Goal: Task Accomplishment & Management: Manage account settings

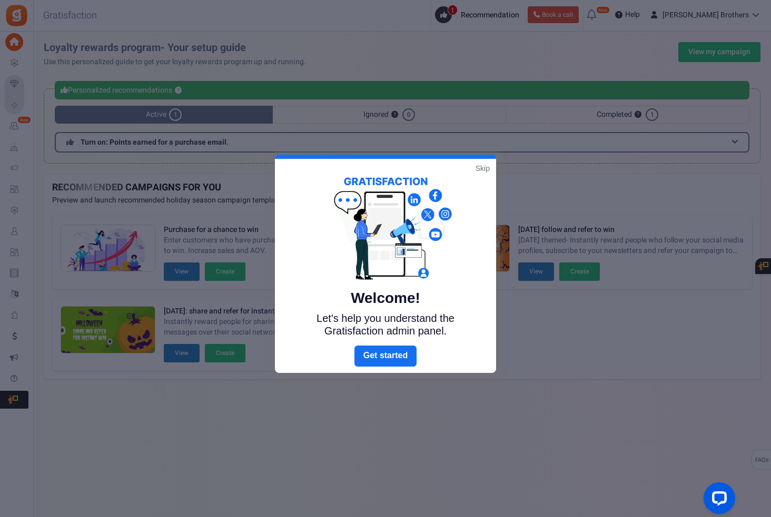
click at [485, 169] on link "Skip" at bounding box center [482, 168] width 14 height 11
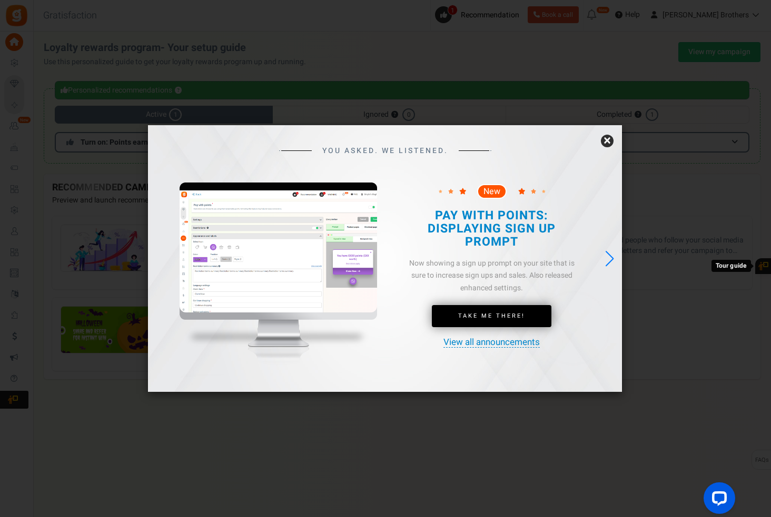
click at [603, 143] on link "×" at bounding box center [607, 141] width 13 height 13
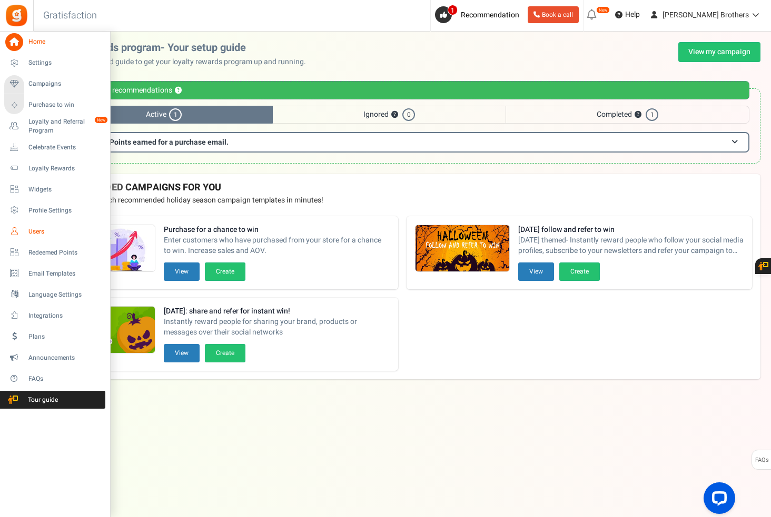
click at [41, 233] on span "Users" at bounding box center [65, 231] width 74 height 9
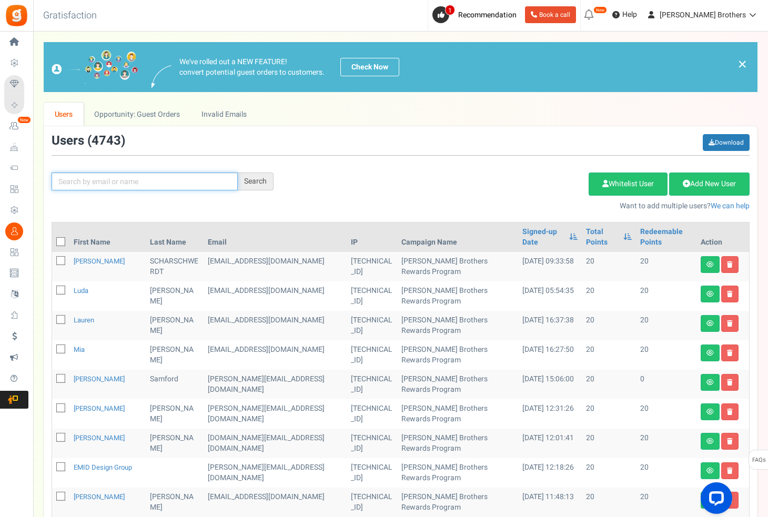
click at [138, 186] on input "text" at bounding box center [145, 182] width 186 height 18
paste input "[EMAIL_ADDRESS][DOMAIN_NAME]"
type input "[EMAIL_ADDRESS][DOMAIN_NAME]"
click at [247, 186] on div "Search" at bounding box center [256, 182] width 36 height 18
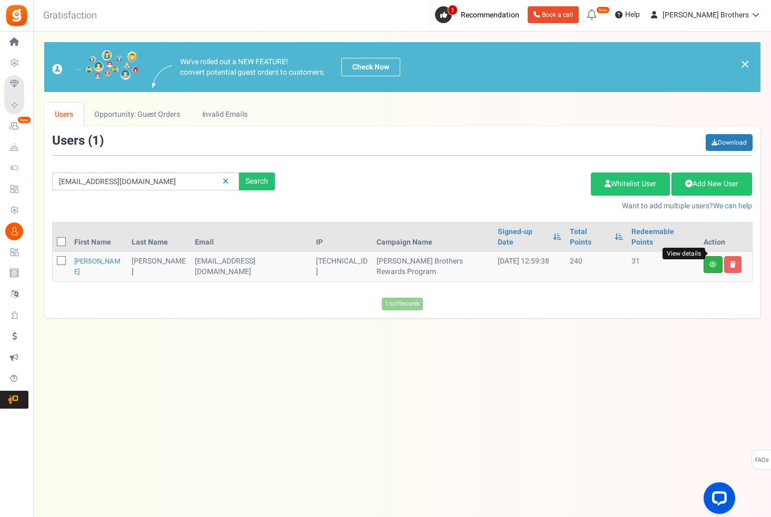
click at [714, 262] on icon at bounding box center [712, 265] width 7 height 6
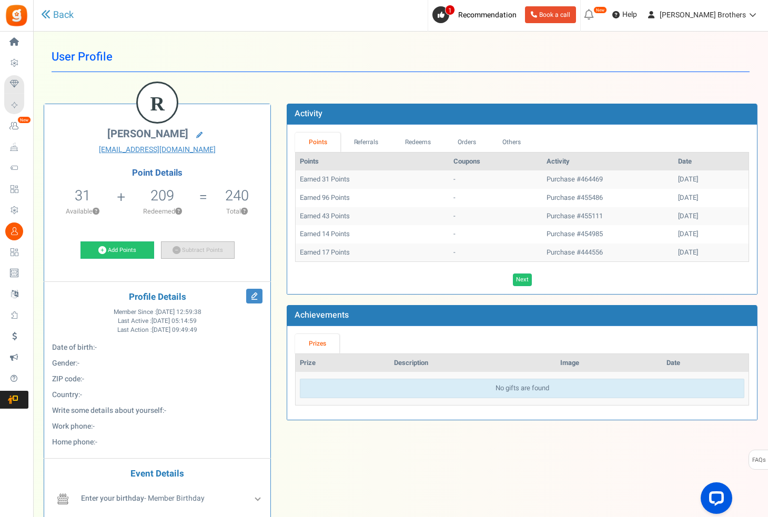
click at [193, 246] on link "Subtract Points" at bounding box center [198, 251] width 74 height 18
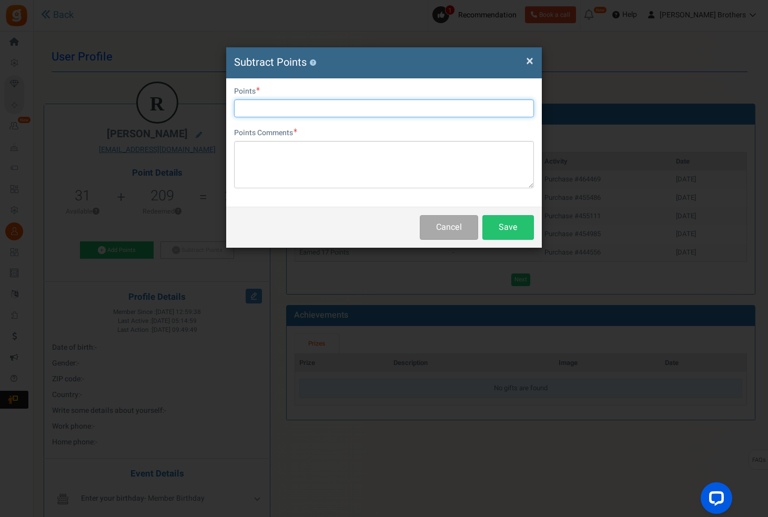
click at [301, 108] on input "text" at bounding box center [384, 108] width 300 height 18
type input "26"
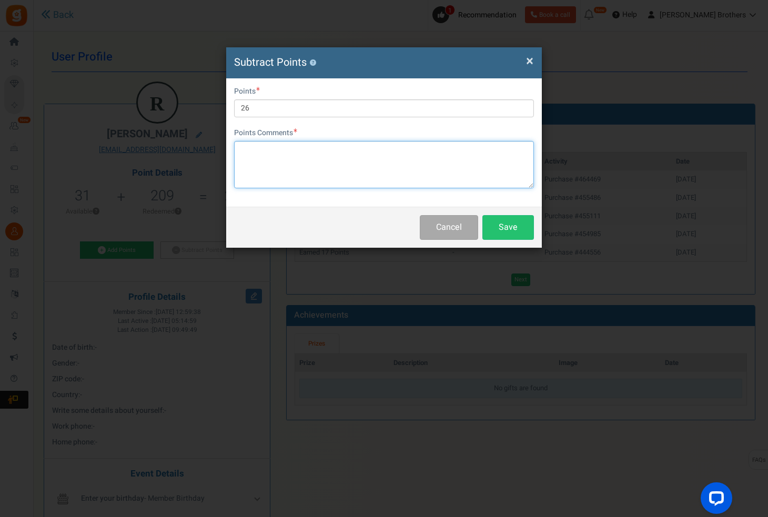
click at [287, 171] on textarea at bounding box center [384, 164] width 300 height 47
paste textarea "464469"
click at [358, 147] on textarea "Points removed for cancelled items 464469" at bounding box center [384, 164] width 300 height 47
click at [441, 146] on textarea "Points removed for cancelled items for web order 464469 (" at bounding box center [384, 164] width 300 height 47
paste textarea "two French pole kits - $297.36 and 48 rings - $230.21"
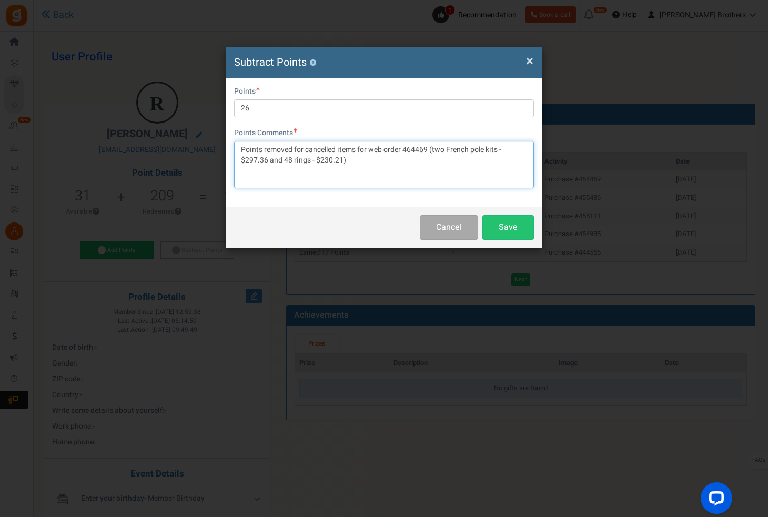
click at [378, 163] on textarea "Points removed for cancelled items for web order 464469 (two French pole kits -…" at bounding box center [384, 164] width 300 height 47
click at [413, 159] on textarea "Points removed for cancelled items for web order 464469 (two French pole kits -…" at bounding box center [384, 164] width 300 height 47
click at [486, 160] on textarea "Points removed for cancelled items for web order 464469 (two French pole kits -…" at bounding box center [384, 164] width 300 height 47
drag, startPoint x: 390, startPoint y: 171, endPoint x: 321, endPoint y: 169, distance: 69.0
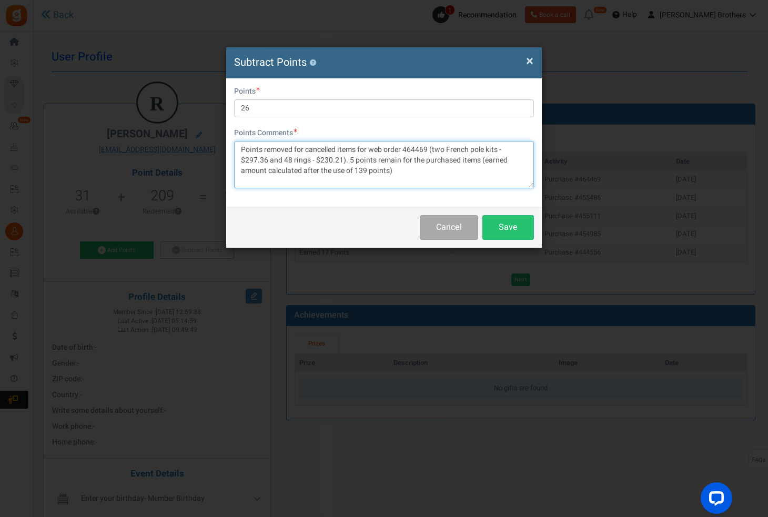
click at [321, 169] on textarea "Points removed for cancelled items for web order 464469 (two French pole kits -…" at bounding box center [384, 164] width 300 height 47
click at [293, 144] on textarea "Points removed for cancelled items for web order 464469 (two French pole kits -…" at bounding box center [384, 164] width 300 height 47
click at [294, 148] on textarea "Points removed for cancelled items for web order 464469 (two French pole kits -…" at bounding box center [384, 164] width 300 height 47
click at [321, 149] on textarea "Points removed manuallfor cancelled items for web order 464469 (two French pole…" at bounding box center [384, 164] width 300 height 47
click at [324, 148] on textarea "Points removed manuallyfor cancelled items for web order 464469 (two French pol…" at bounding box center [384, 164] width 300 height 47
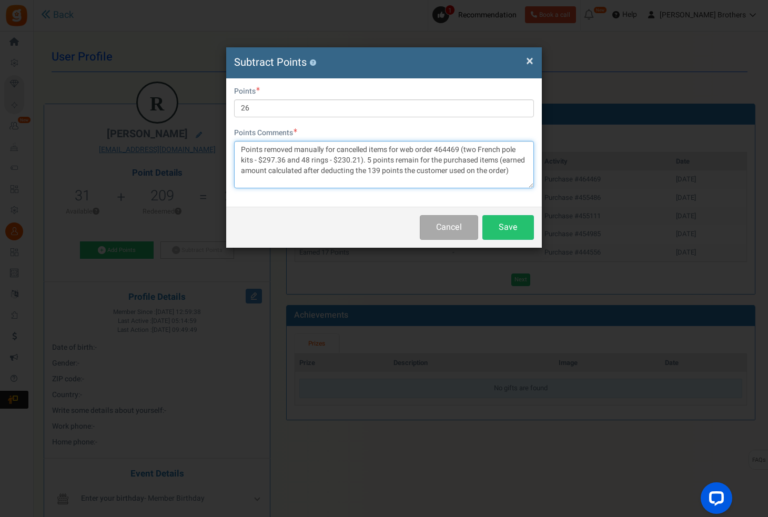
click at [393, 148] on textarea "Points removed manually for cancelled items for web order 464469 (two French po…" at bounding box center [384, 164] width 300 height 47
click at [515, 171] on textarea "Points removed manually for cancelled items on web order 464469 (two French pol…" at bounding box center [384, 164] width 300 height 47
type textarea "Points removed manually for cancelled items on web order 464469 (two French pol…"
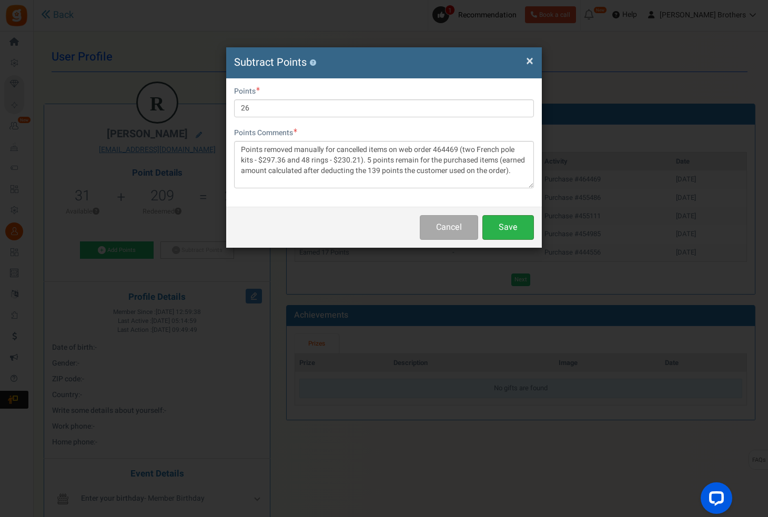
click at [521, 234] on button "Save" at bounding box center [509, 227] width 52 height 25
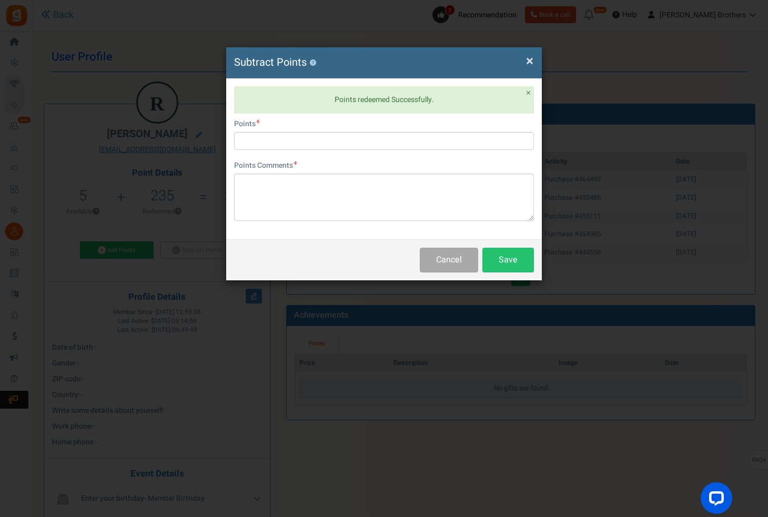
click at [527, 66] on span "×" at bounding box center [529, 61] width 7 height 20
